Goal: Transaction & Acquisition: Book appointment/travel/reservation

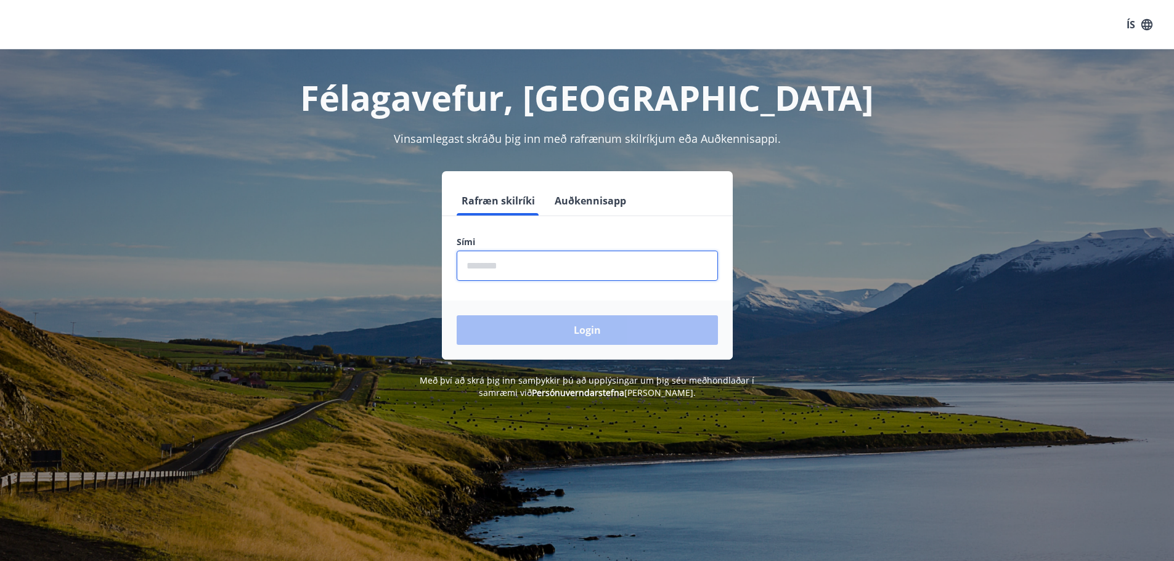
click at [545, 265] on input "phone" at bounding box center [587, 266] width 261 height 30
type input "********"
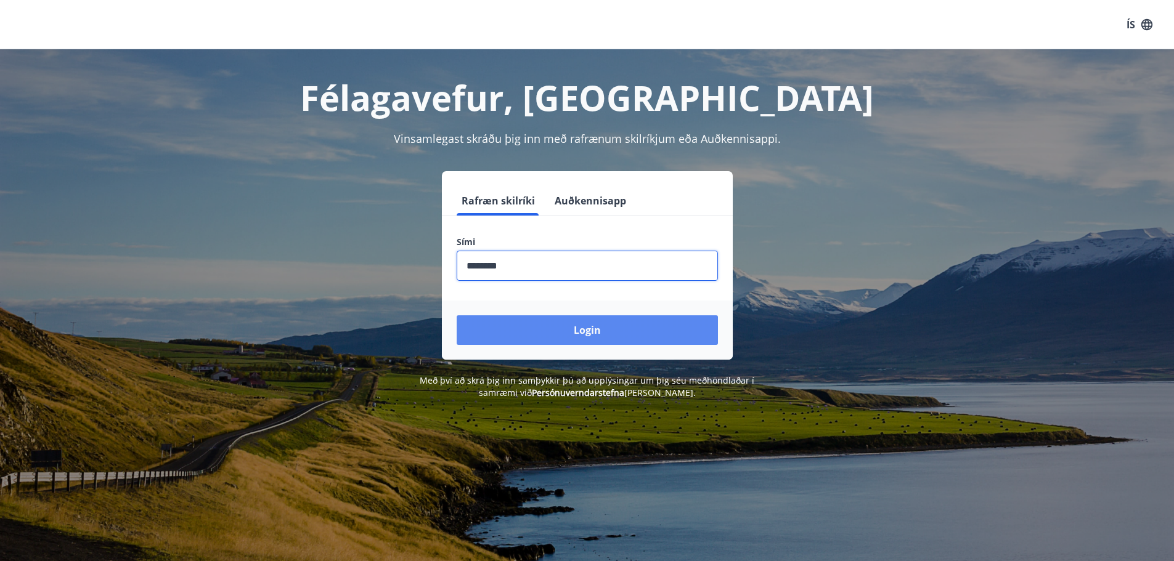
click at [559, 333] on button "Login" at bounding box center [587, 330] width 261 height 30
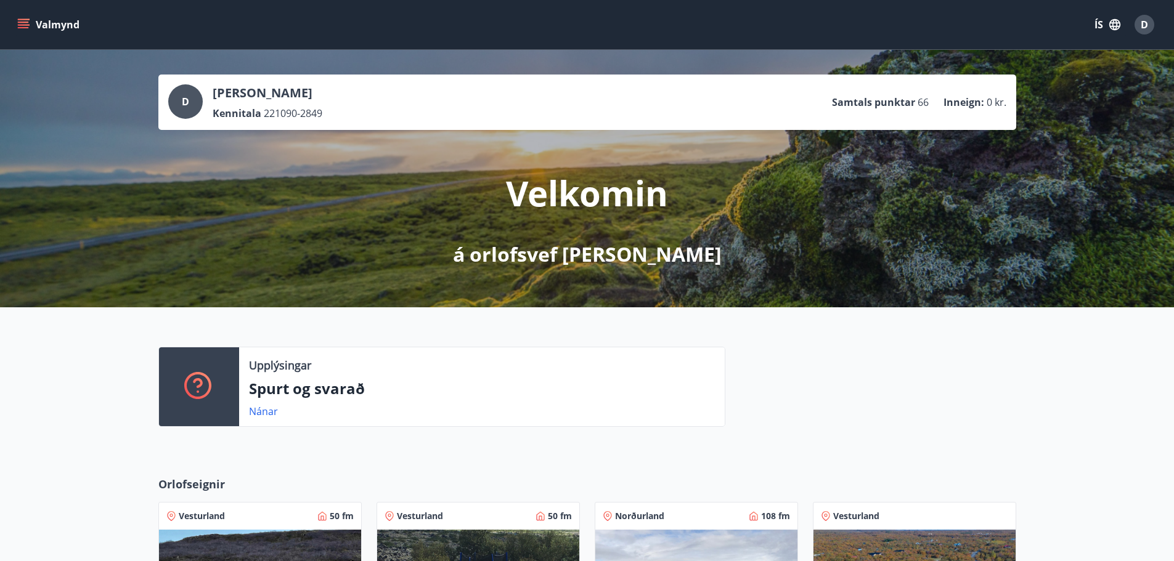
drag, startPoint x: 332, startPoint y: 27, endPoint x: 99, endPoint y: 357, distance: 403.9
click at [98, 357] on div "Upplýsingar Spurt og svarað Nánar" at bounding box center [587, 381] width 1174 height 149
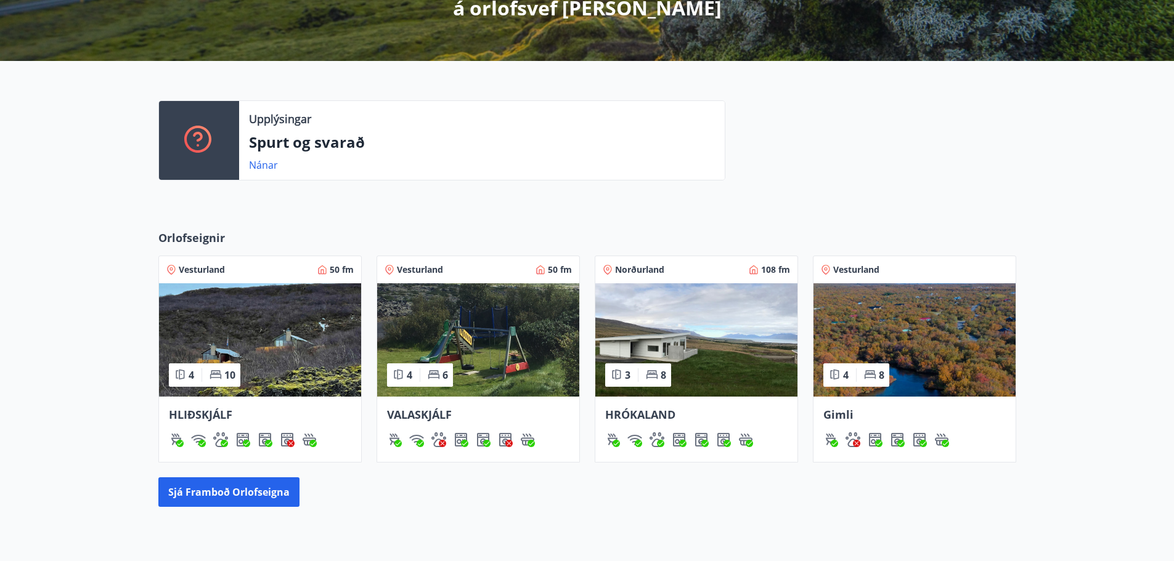
click at [915, 341] on img at bounding box center [914, 339] width 202 height 113
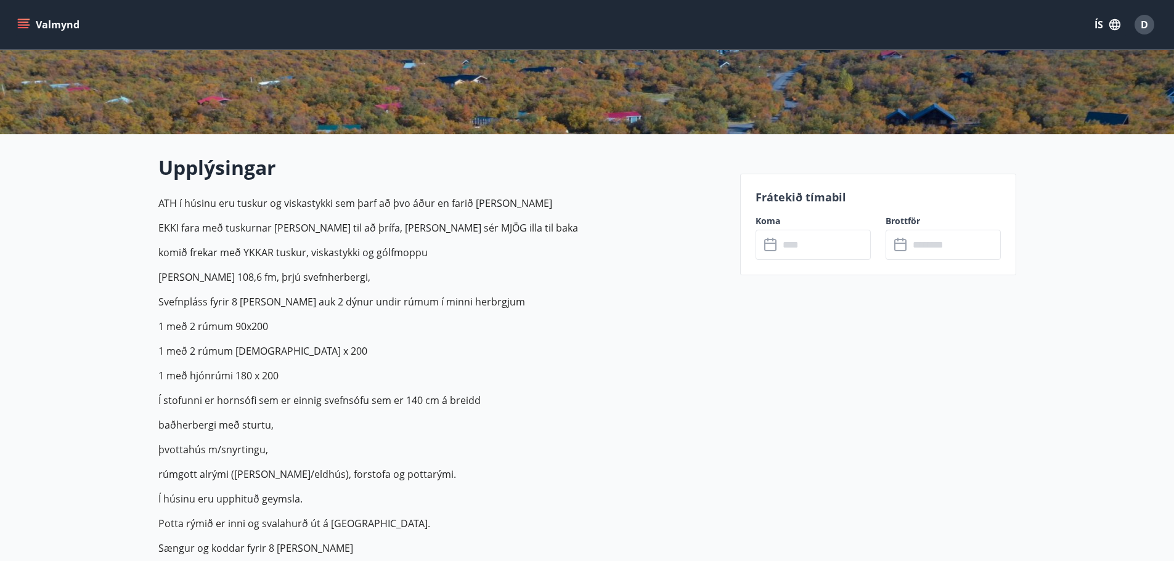
scroll to position [246, 0]
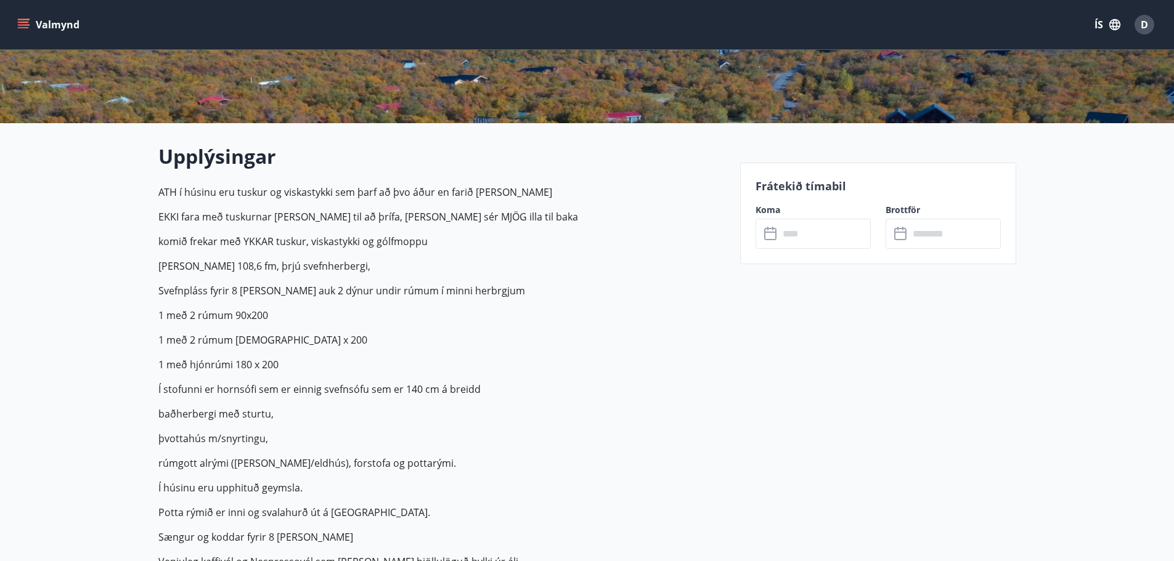
click at [806, 238] on input "text" at bounding box center [825, 234] width 92 height 30
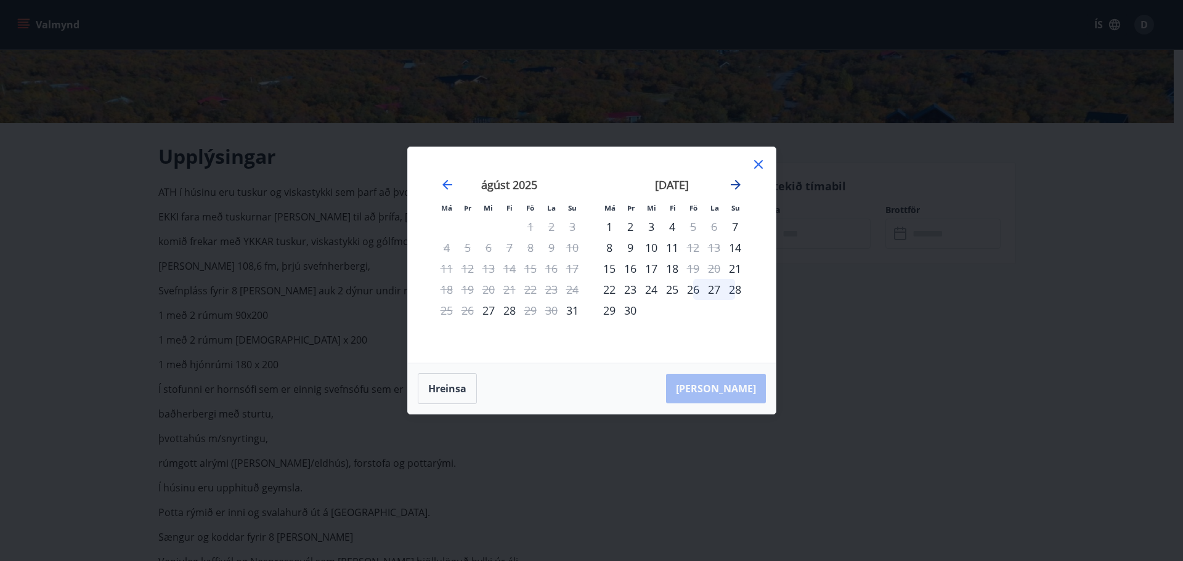
click at [740, 185] on icon "Move forward to switch to the next month." at bounding box center [735, 184] width 15 height 15
click at [760, 158] on icon at bounding box center [758, 164] width 15 height 15
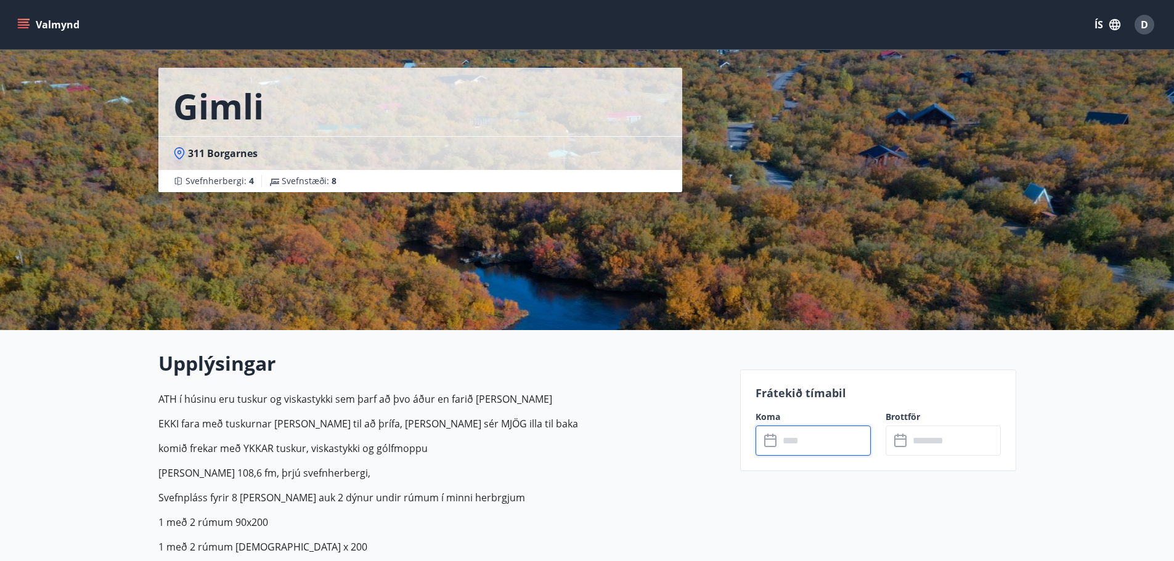
scroll to position [0, 0]
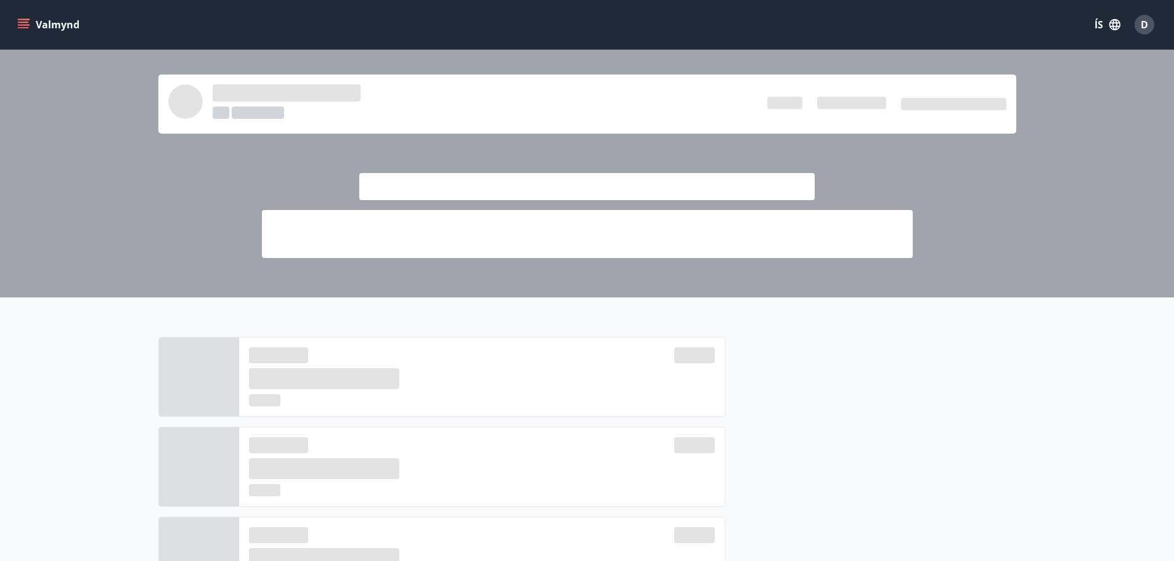
scroll to position [246, 0]
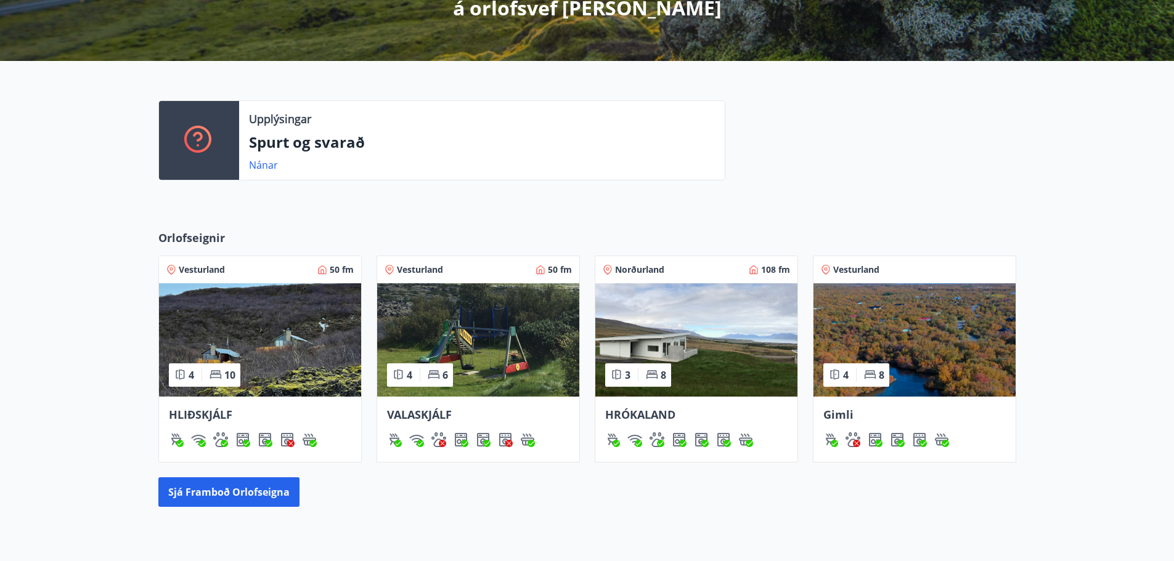
click at [264, 346] on img at bounding box center [260, 339] width 202 height 113
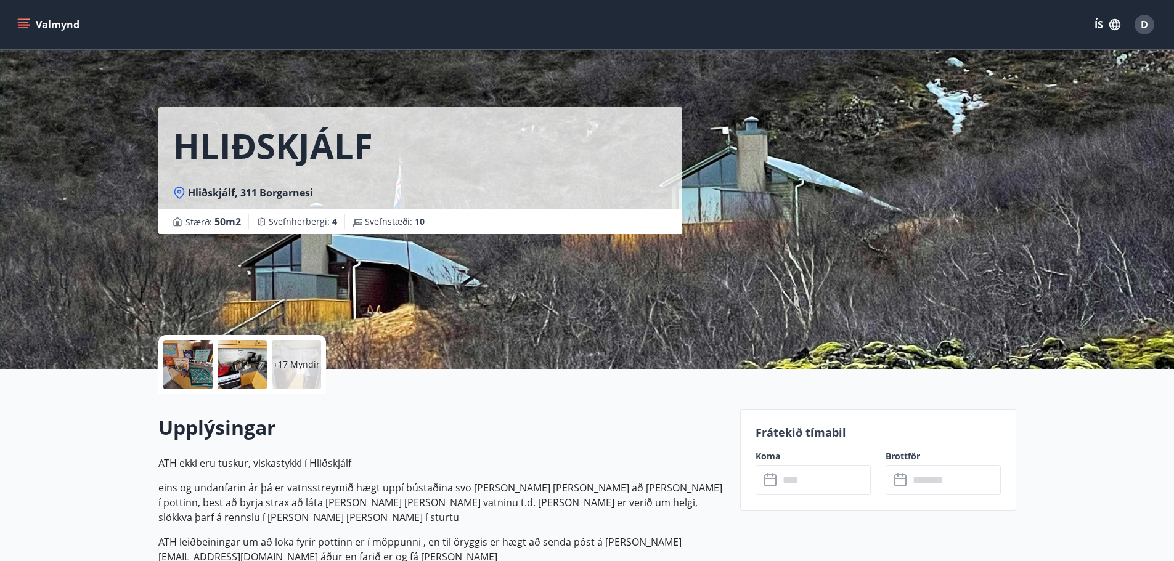
scroll to position [308, 0]
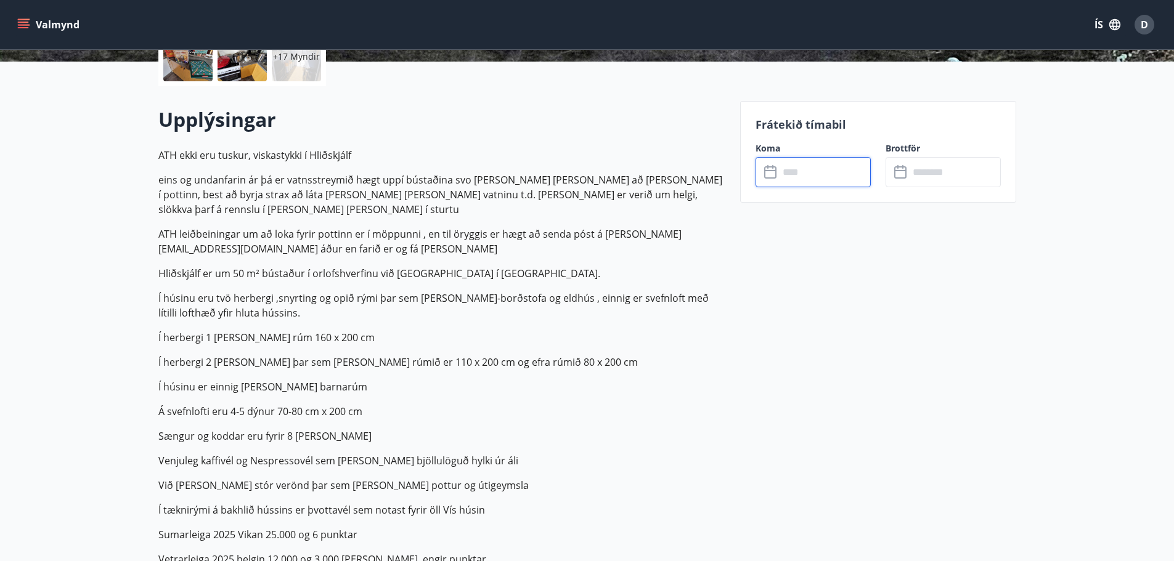
click at [800, 169] on input "text" at bounding box center [825, 172] width 92 height 30
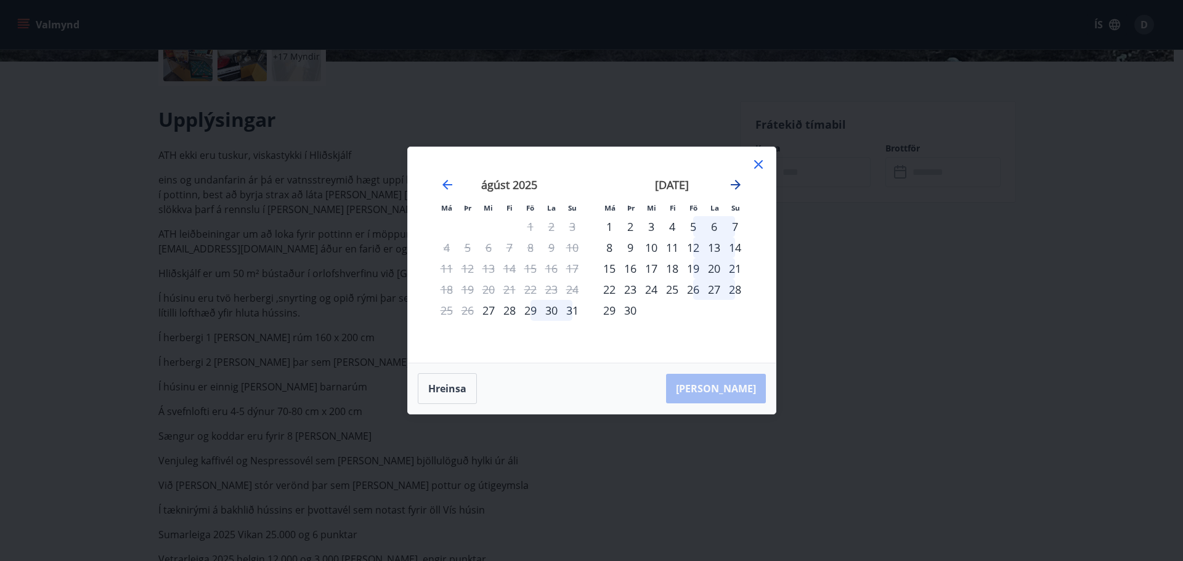
click at [737, 187] on icon "Move forward to switch to the next month." at bounding box center [736, 185] width 10 height 10
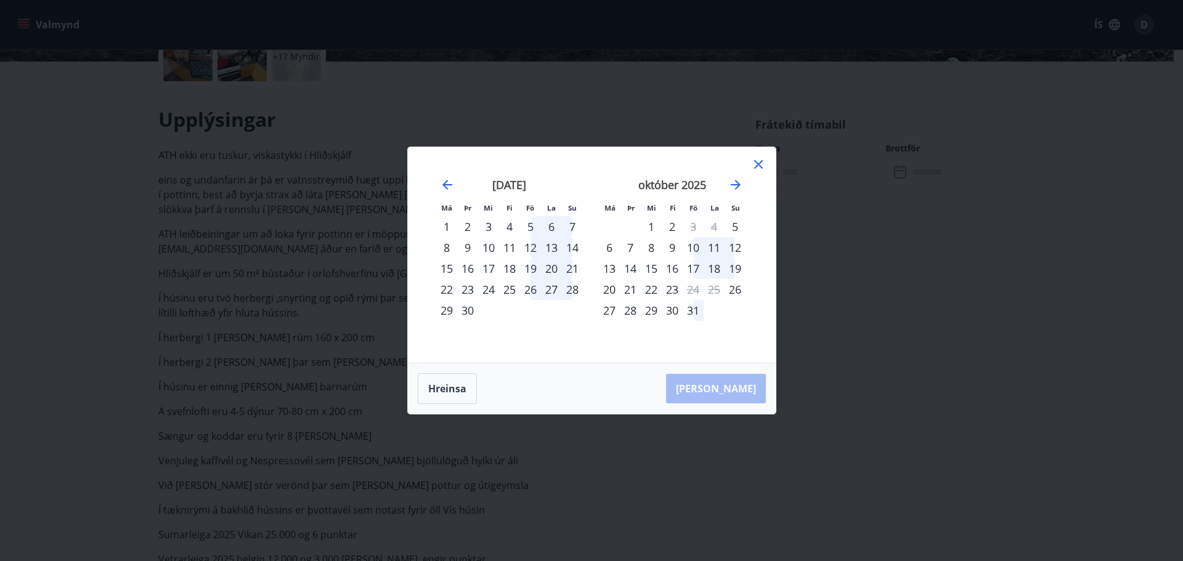
click at [528, 288] on div "26" at bounding box center [530, 289] width 21 height 21
click at [570, 291] on div "28" at bounding box center [572, 289] width 21 height 21
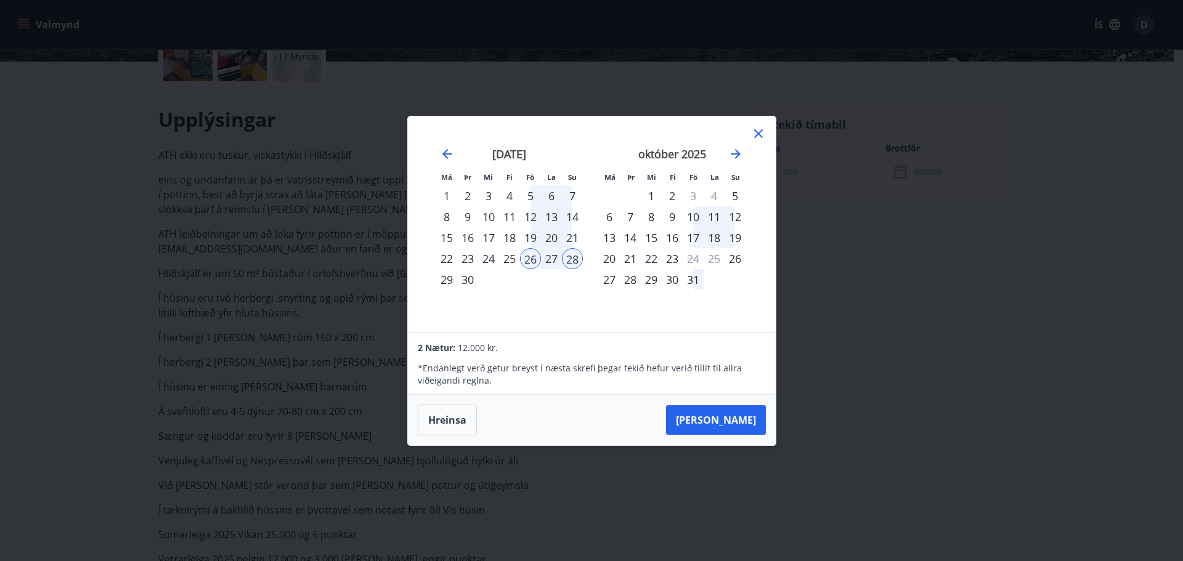
click at [693, 214] on div "10" at bounding box center [693, 216] width 21 height 21
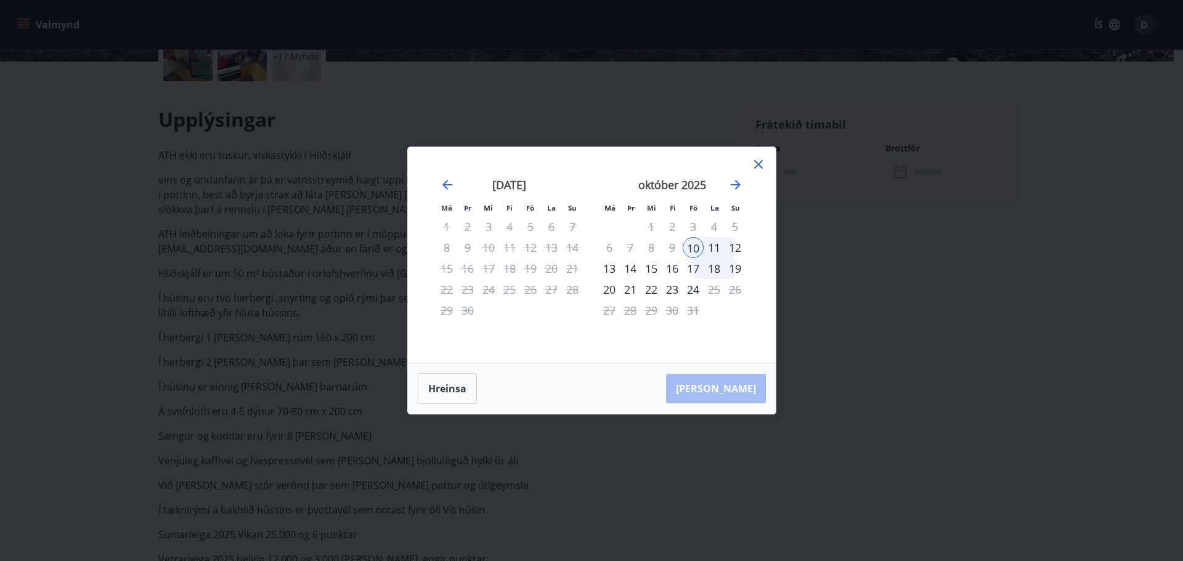
click at [732, 250] on div "12" at bounding box center [734, 247] width 21 height 21
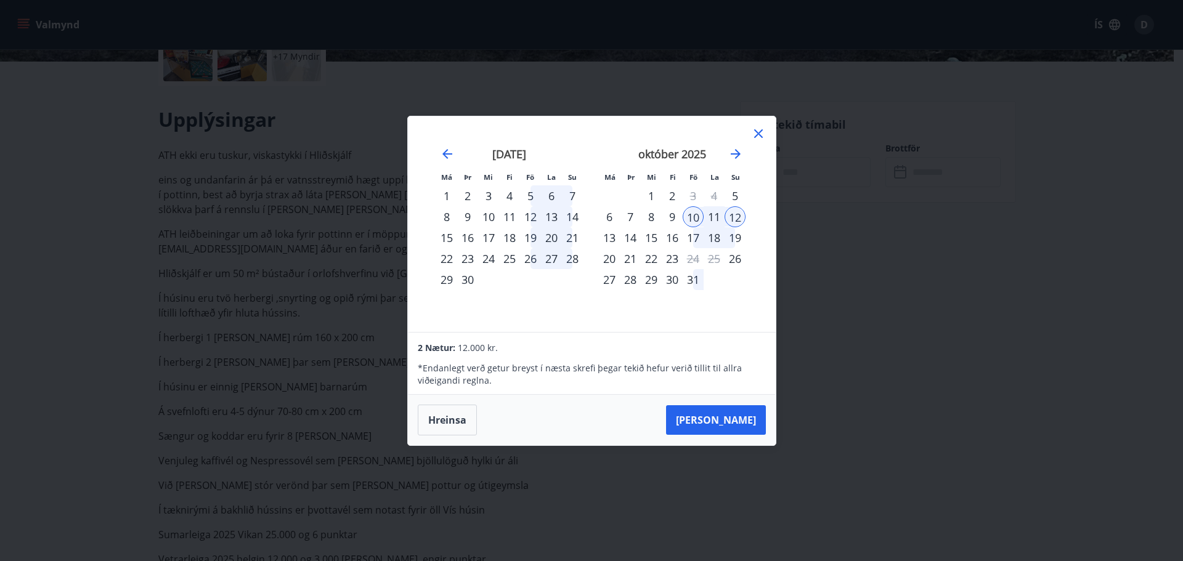
click at [527, 257] on div "26" at bounding box center [530, 258] width 21 height 21
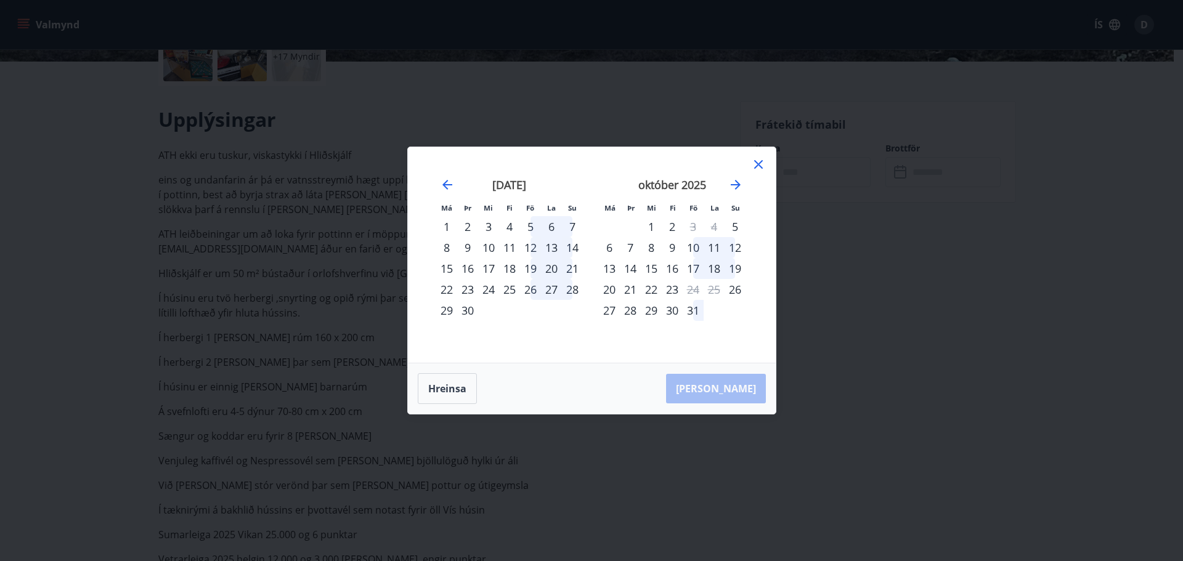
click at [533, 289] on div "26" at bounding box center [530, 289] width 21 height 21
click at [578, 291] on div "28" at bounding box center [572, 289] width 21 height 21
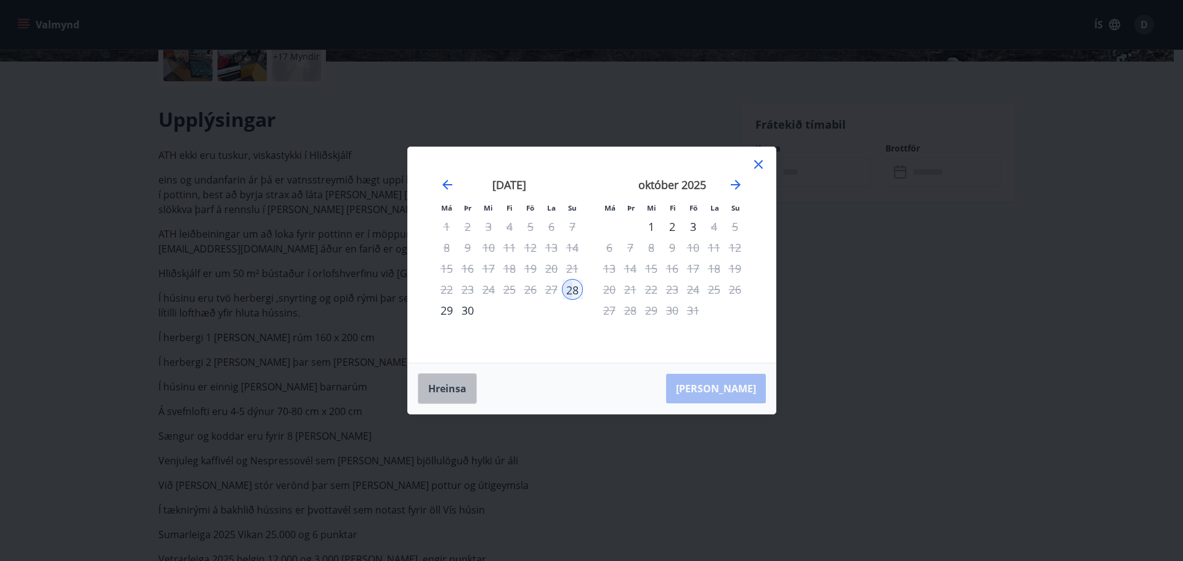
click at [444, 383] on button "Hreinsa" at bounding box center [447, 388] width 59 height 31
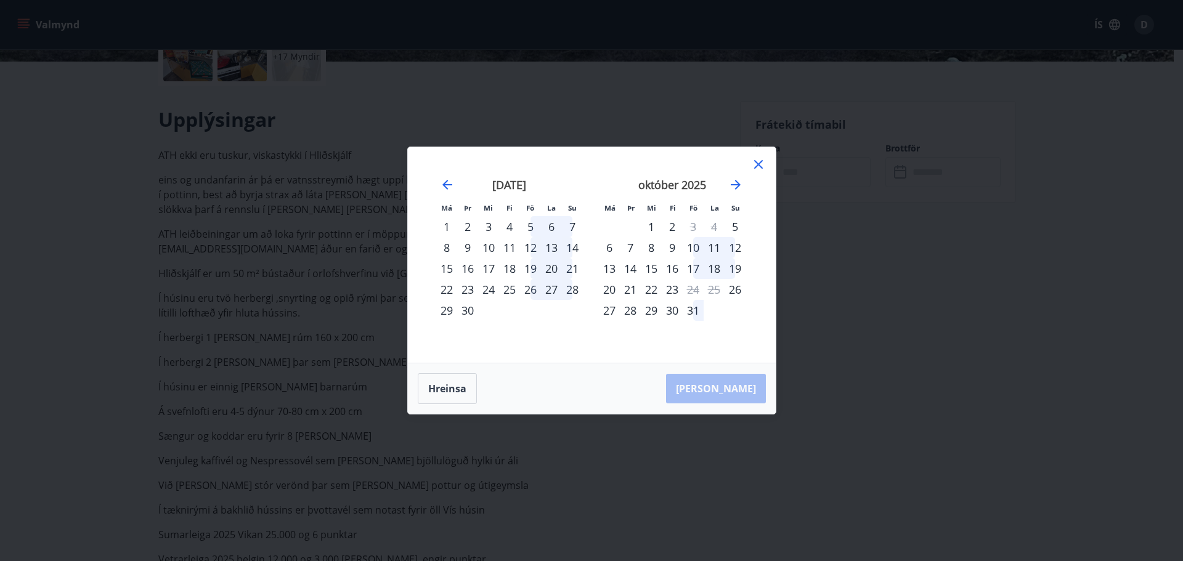
click at [524, 289] on div "26" at bounding box center [530, 289] width 21 height 21
click at [566, 290] on div "28" at bounding box center [572, 289] width 21 height 21
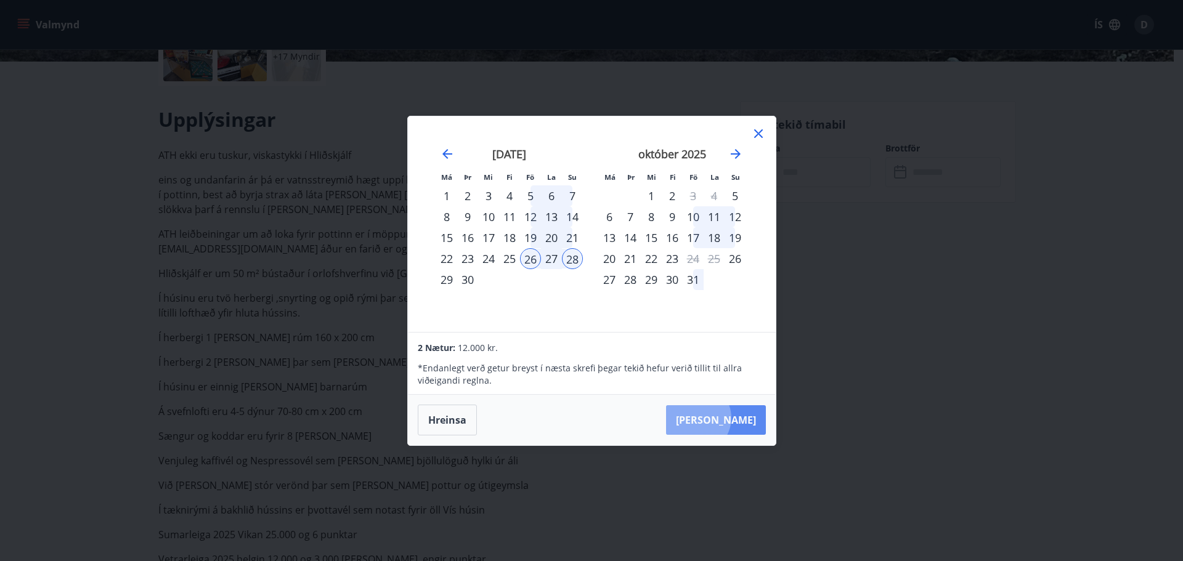
click at [734, 418] on button "Taka Frá" at bounding box center [716, 420] width 100 height 30
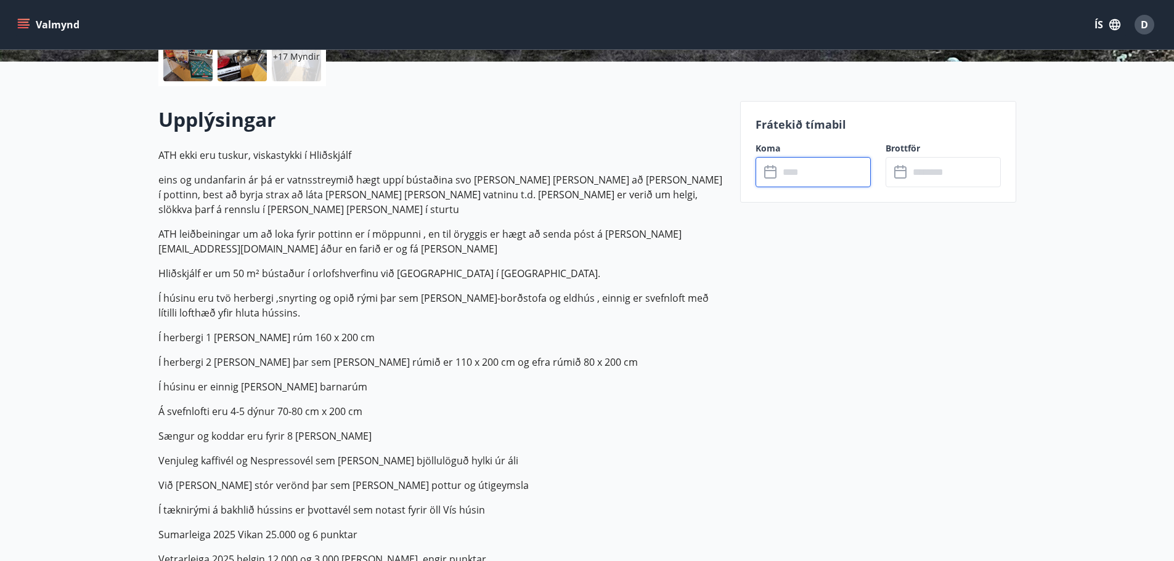
type input "******"
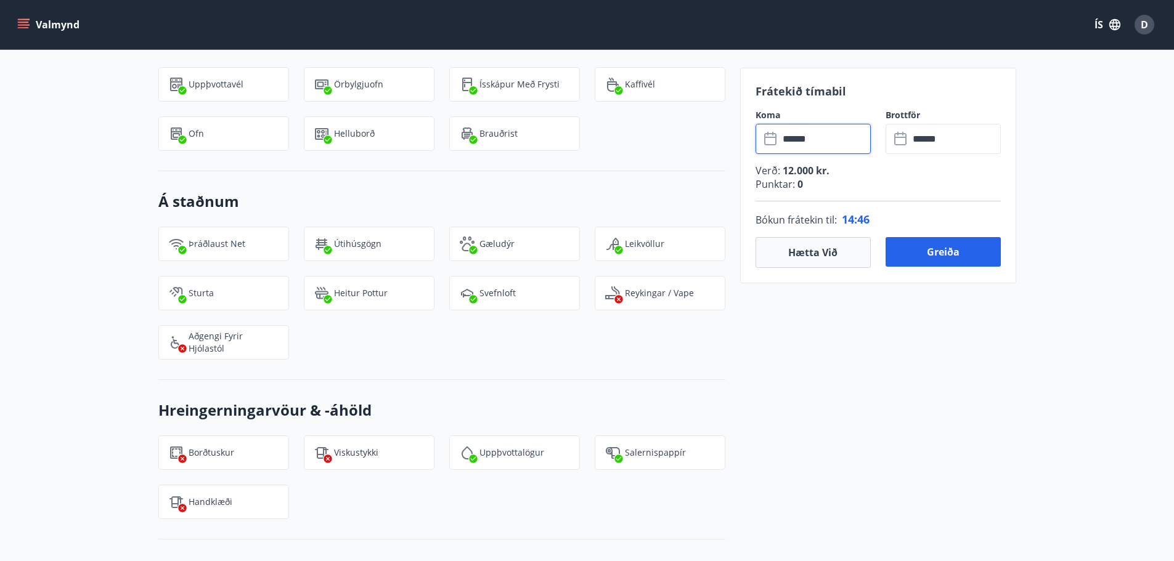
scroll to position [1663, 0]
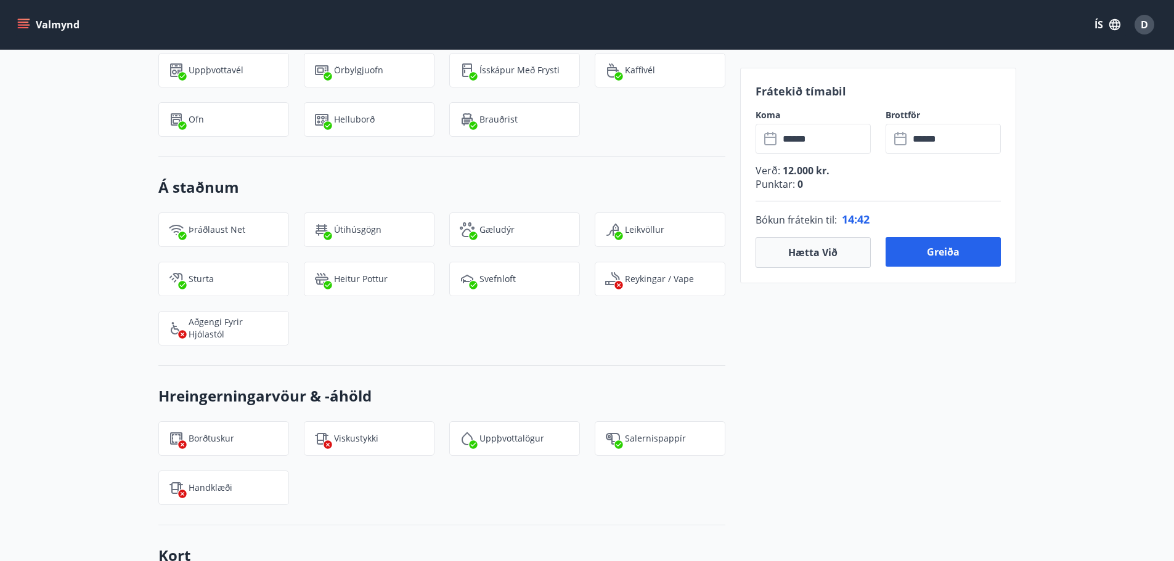
drag, startPoint x: 946, startPoint y: 258, endPoint x: 931, endPoint y: 354, distance: 97.3
click at [939, 254] on button "Greiða" at bounding box center [942, 252] width 115 height 30
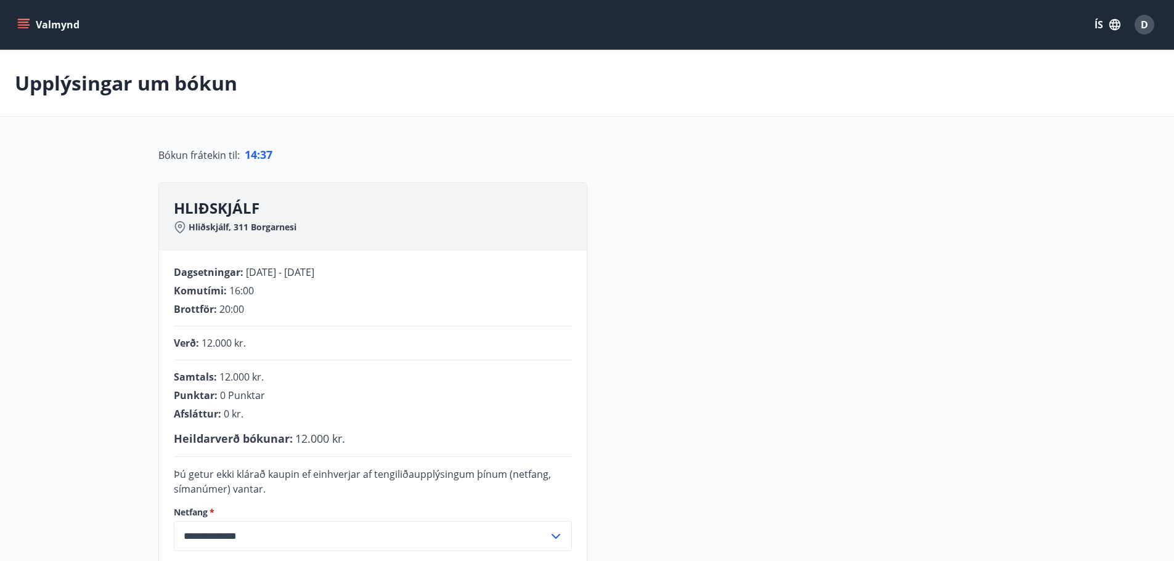
scroll to position [254, 0]
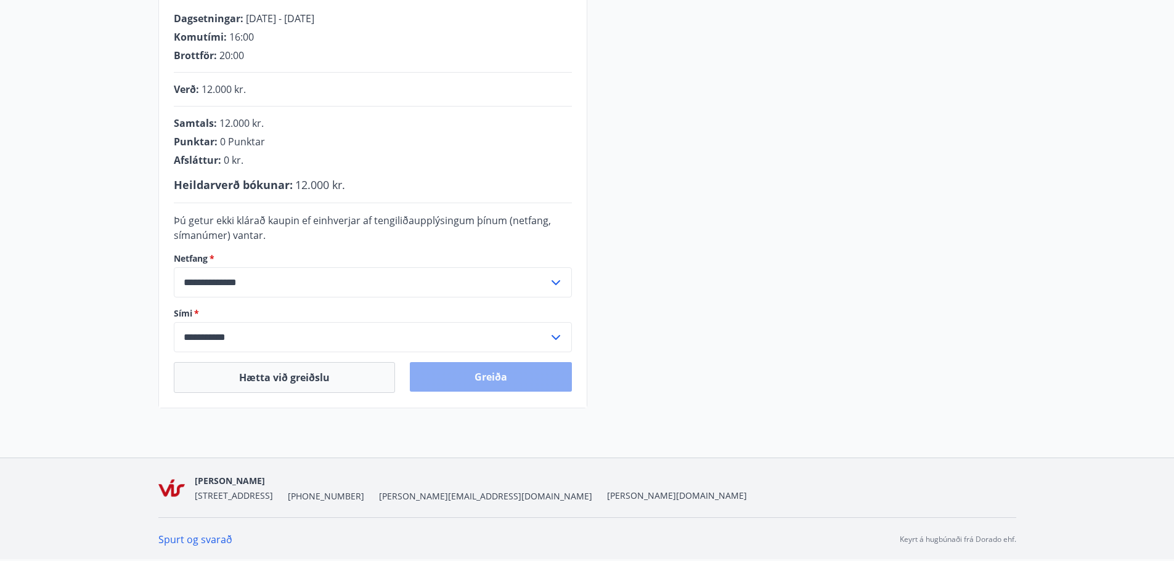
click at [497, 381] on button "Greiða" at bounding box center [491, 377] width 162 height 30
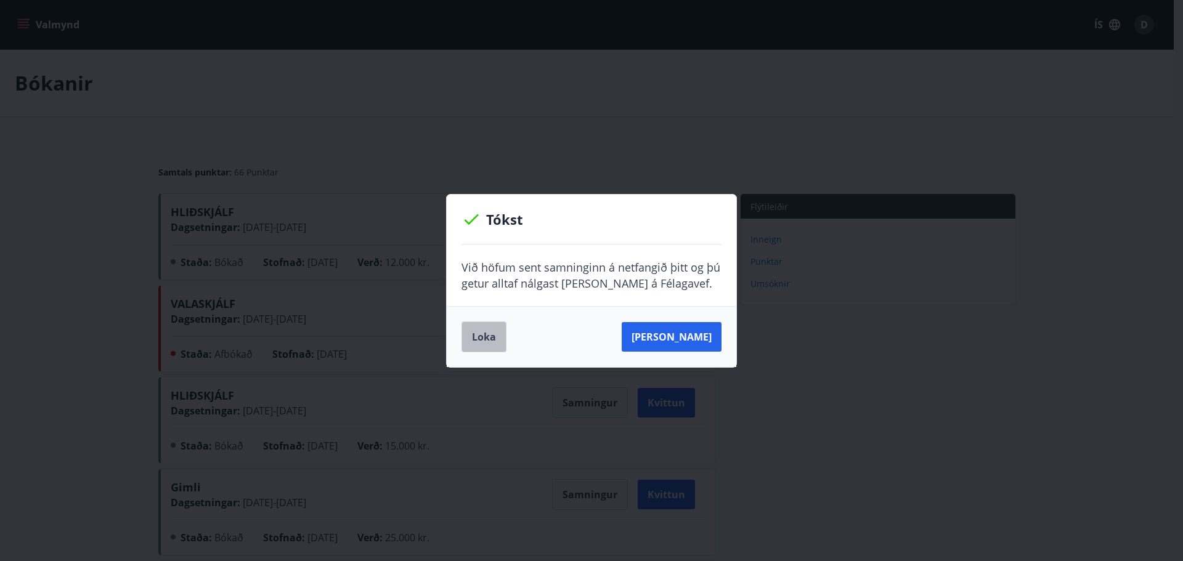
click at [477, 336] on button "Loka" at bounding box center [483, 337] width 45 height 31
